Goal: Task Accomplishment & Management: Complete application form

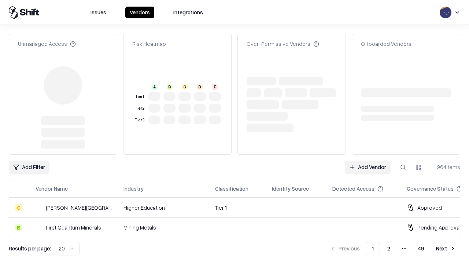
click at [367, 160] on link "Add Vendor" at bounding box center [368, 166] width 46 height 13
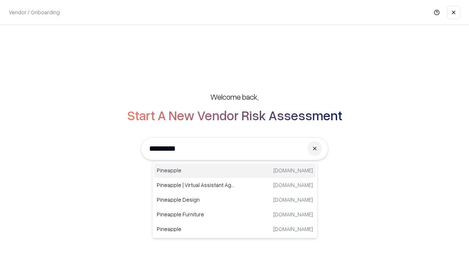
click at [235, 170] on div "Pineapple [DOMAIN_NAME]" at bounding box center [235, 170] width 162 height 15
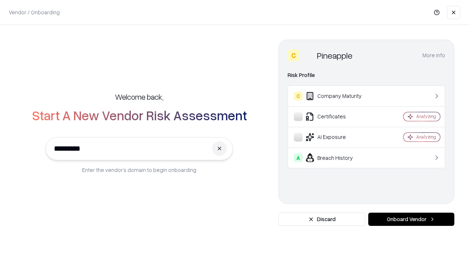
type input "*********"
click at [411, 219] on button "Onboard Vendor" at bounding box center [411, 218] width 86 height 13
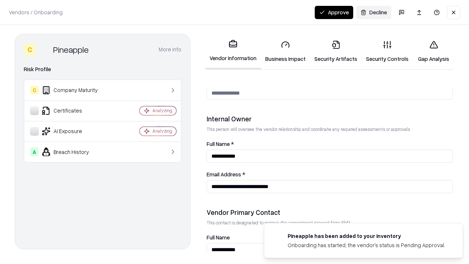
scroll to position [379, 0]
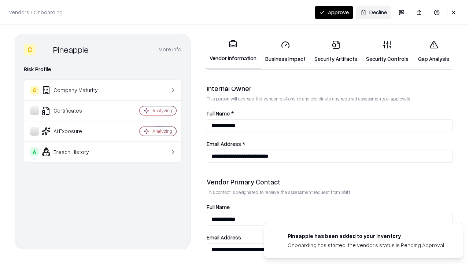
click at [335, 51] on link "Security Artifacts" at bounding box center [336, 51] width 52 height 34
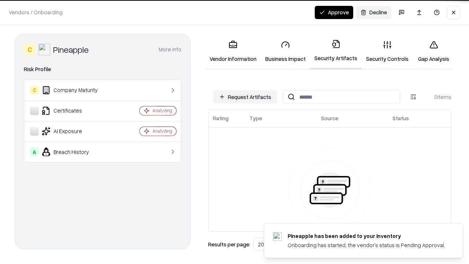
click at [245, 97] on button "Request Artifacts" at bounding box center [245, 96] width 64 height 13
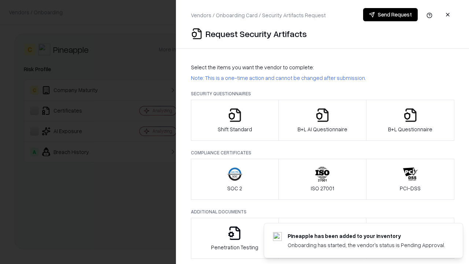
click at [410, 120] on icon "button" at bounding box center [410, 115] width 15 height 15
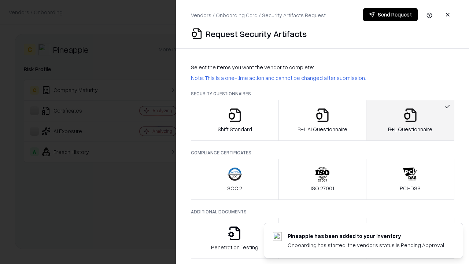
click at [322, 120] on icon "button" at bounding box center [322, 115] width 15 height 15
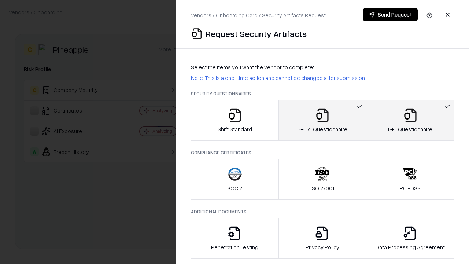
click at [390, 15] on button "Send Request" at bounding box center [390, 14] width 55 height 13
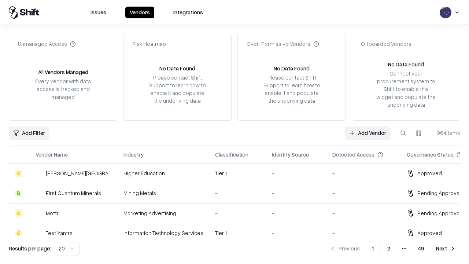
click at [403, 133] on button at bounding box center [402, 132] width 13 height 13
type input "*********"
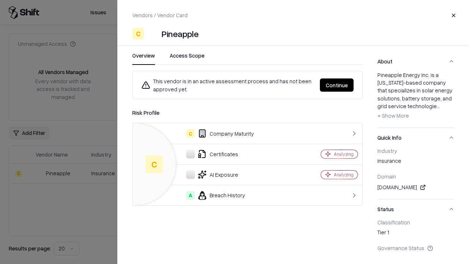
click at [337, 85] on button "Continue" at bounding box center [337, 84] width 34 height 13
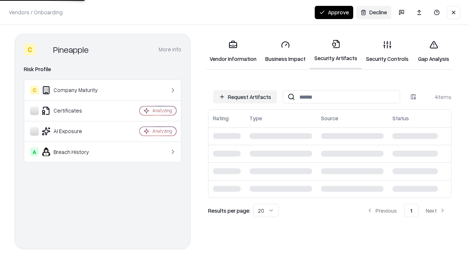
click at [334, 12] on button "Approve" at bounding box center [334, 12] width 38 height 13
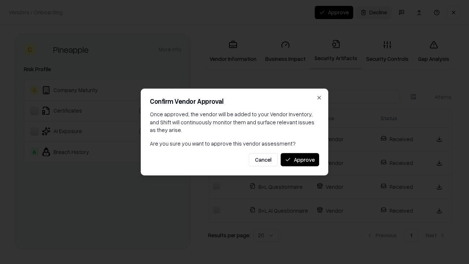
click at [300, 159] on button "Approve" at bounding box center [300, 159] width 38 height 13
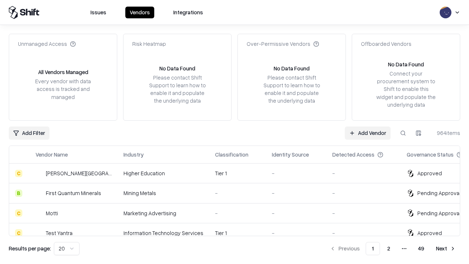
type input "*********"
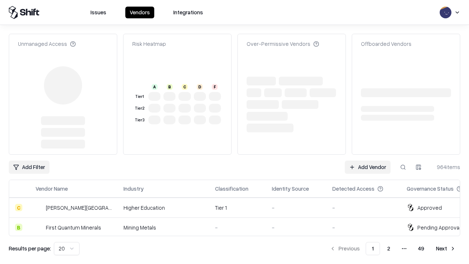
click at [367, 160] on link "Add Vendor" at bounding box center [368, 166] width 46 height 13
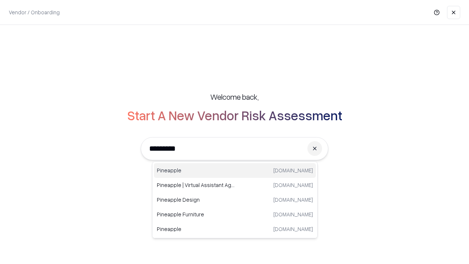
click at [235, 170] on div "Pineapple [DOMAIN_NAME]" at bounding box center [235, 170] width 162 height 15
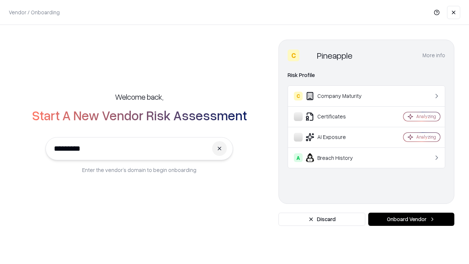
type input "*********"
click at [411, 219] on button "Onboard Vendor" at bounding box center [411, 218] width 86 height 13
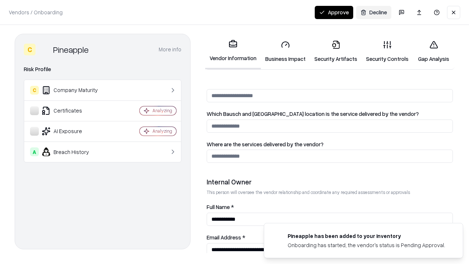
scroll to position [379, 0]
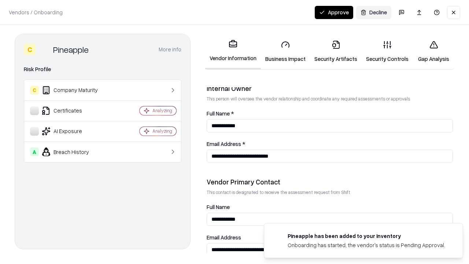
click at [334, 12] on button "Approve" at bounding box center [334, 12] width 38 height 13
